Goal: Information Seeking & Learning: Learn about a topic

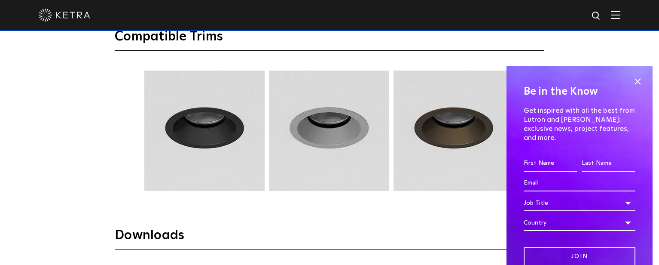
scroll to position [1290, 0]
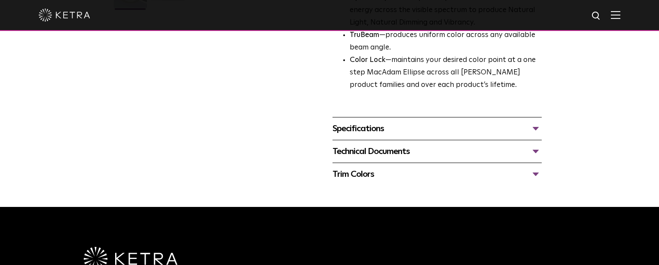
scroll to position [344, 0]
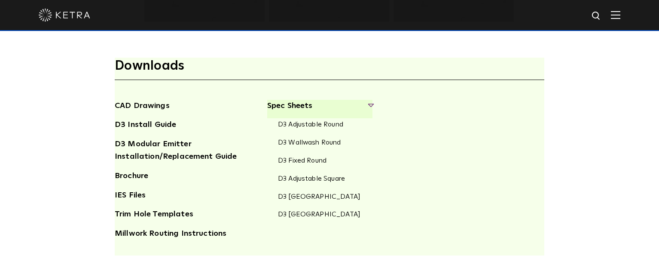
scroll to position [1247, 0]
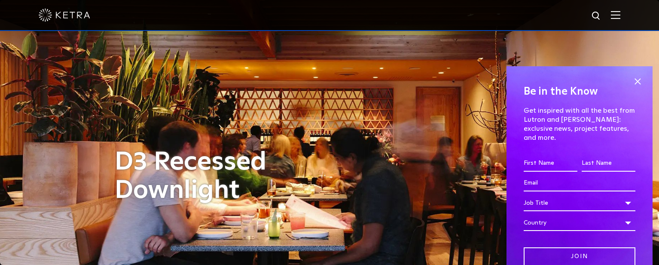
scroll to position [1204, 0]
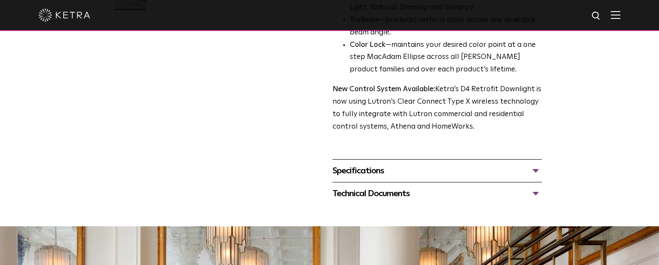
scroll to position [301, 0]
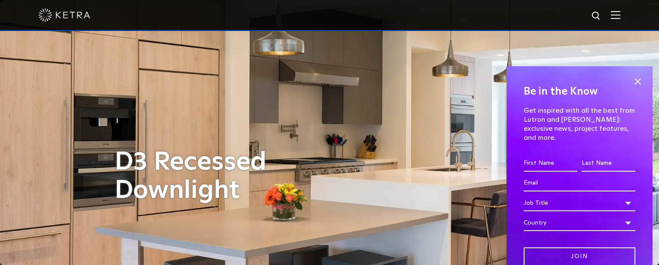
scroll to position [1204, 0]
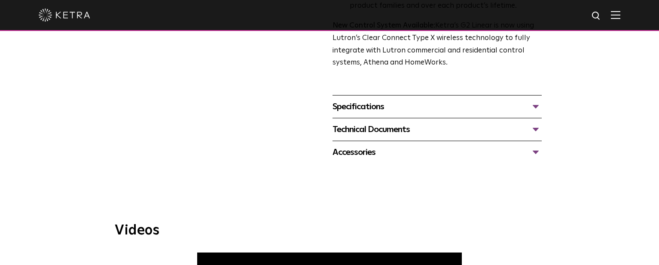
scroll to position [344, 0]
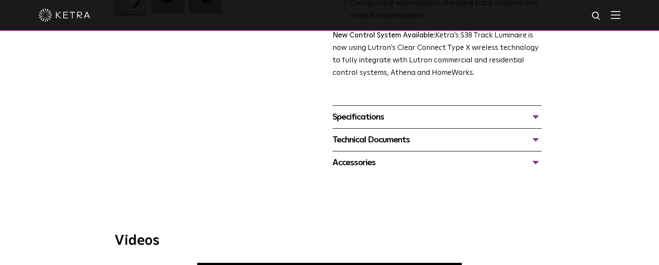
scroll to position [301, 0]
